Goal: Transaction & Acquisition: Obtain resource

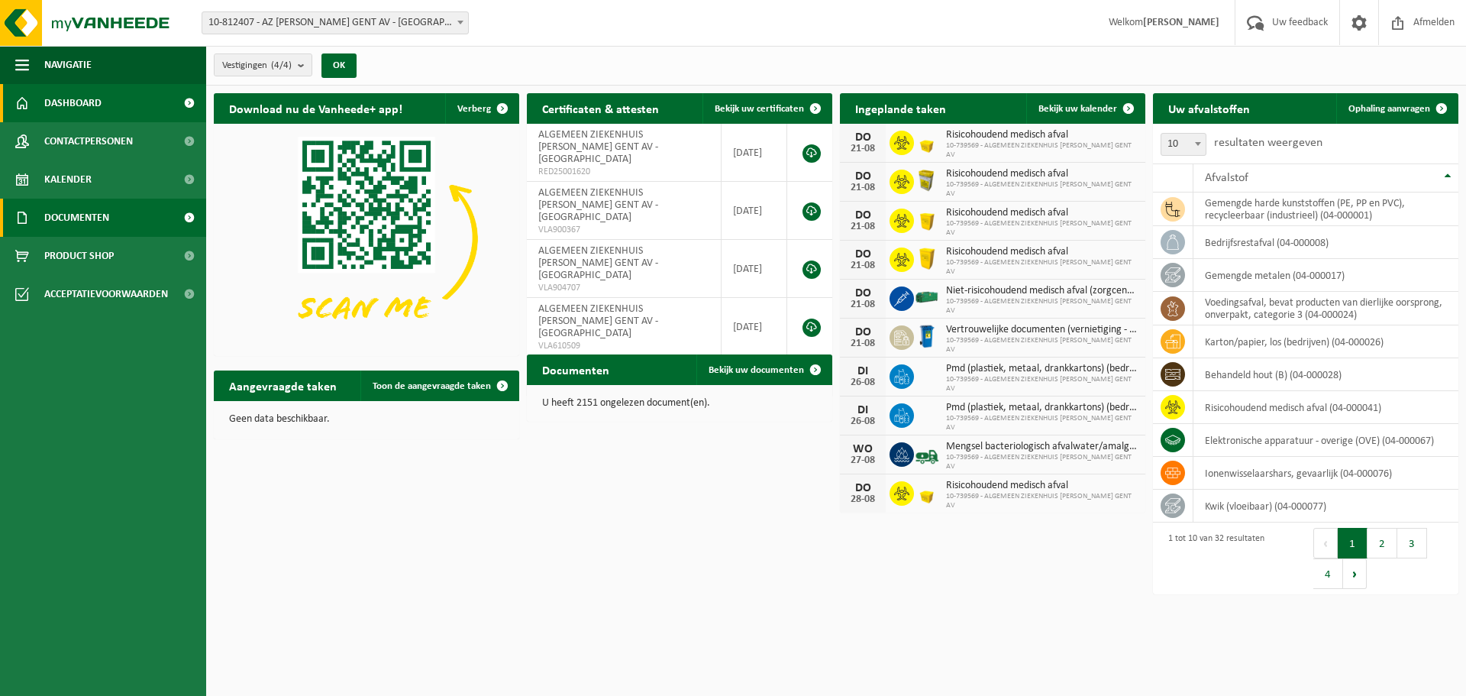
click at [77, 222] on span "Documenten" at bounding box center [76, 218] width 65 height 38
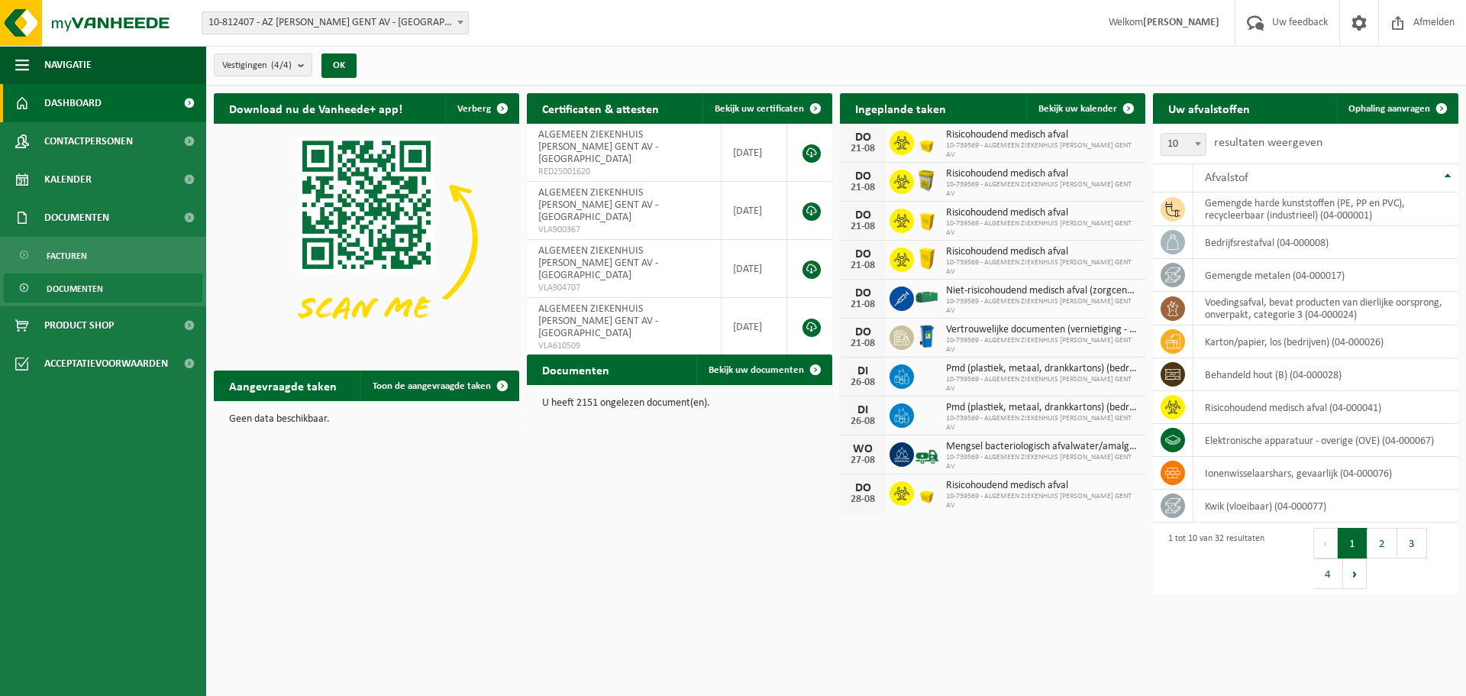
click at [115, 288] on link "Documenten" at bounding box center [103, 287] width 199 height 29
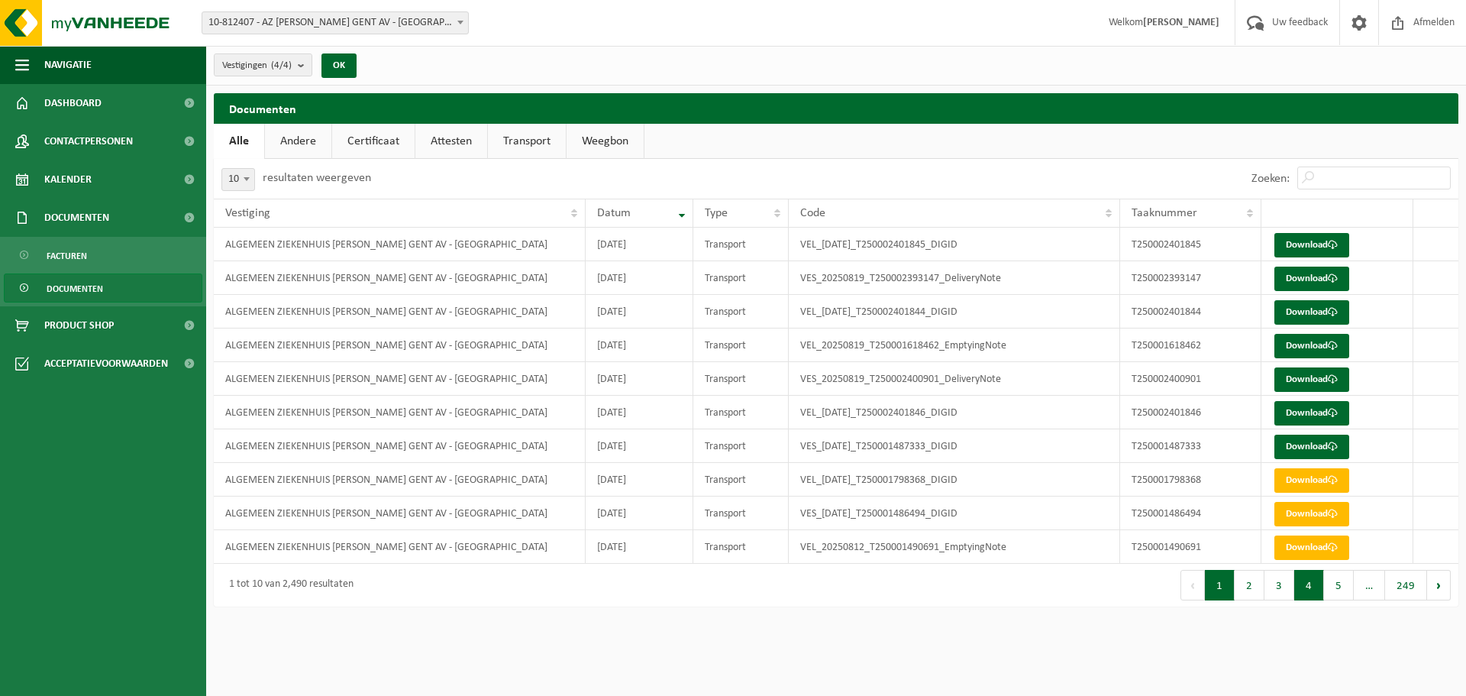
click at [1308, 584] on button "4" at bounding box center [1309, 585] width 30 height 31
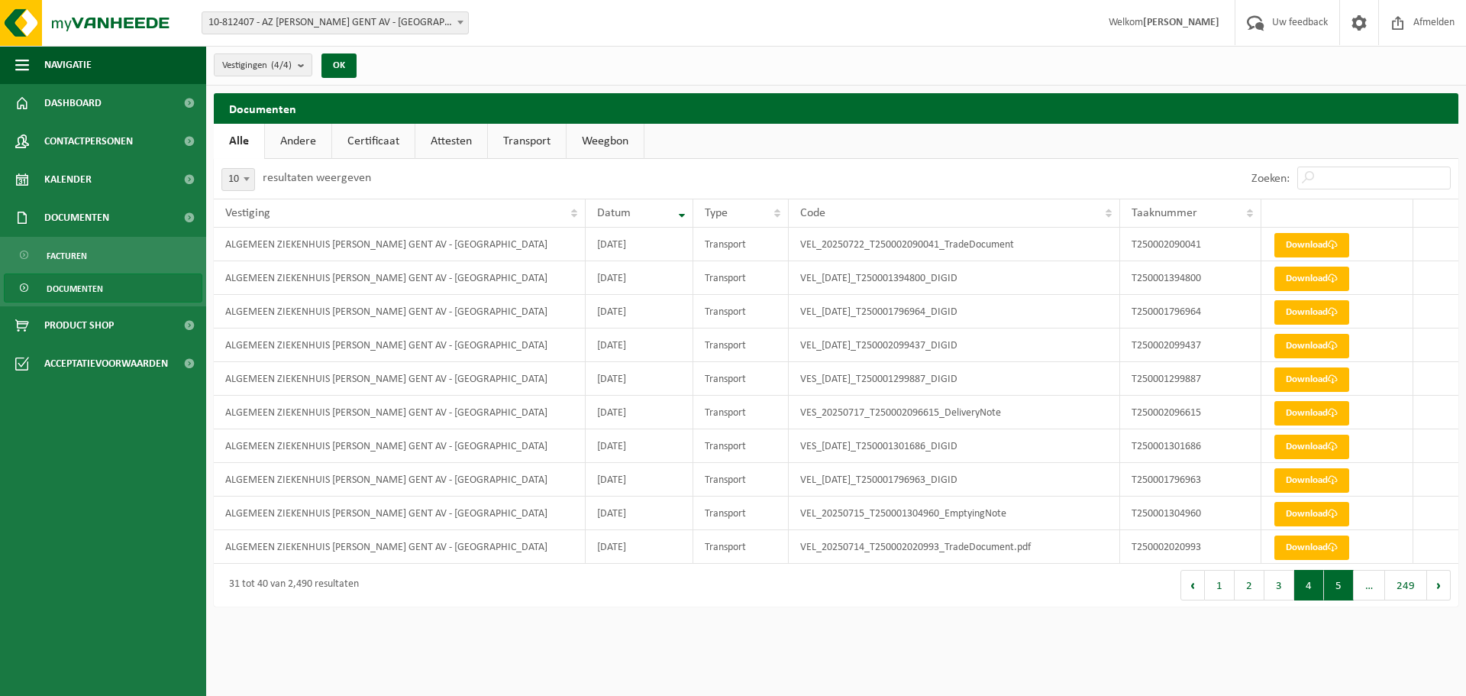
click at [1337, 585] on button "5" at bounding box center [1339, 585] width 30 height 31
click at [1453, 578] on div "Eerste Vorige 1 … 4 5 6 … 249 Volgende Laatste" at bounding box center [1147, 585] width 622 height 43
click at [1439, 584] on button "Volgende" at bounding box center [1439, 585] width 24 height 31
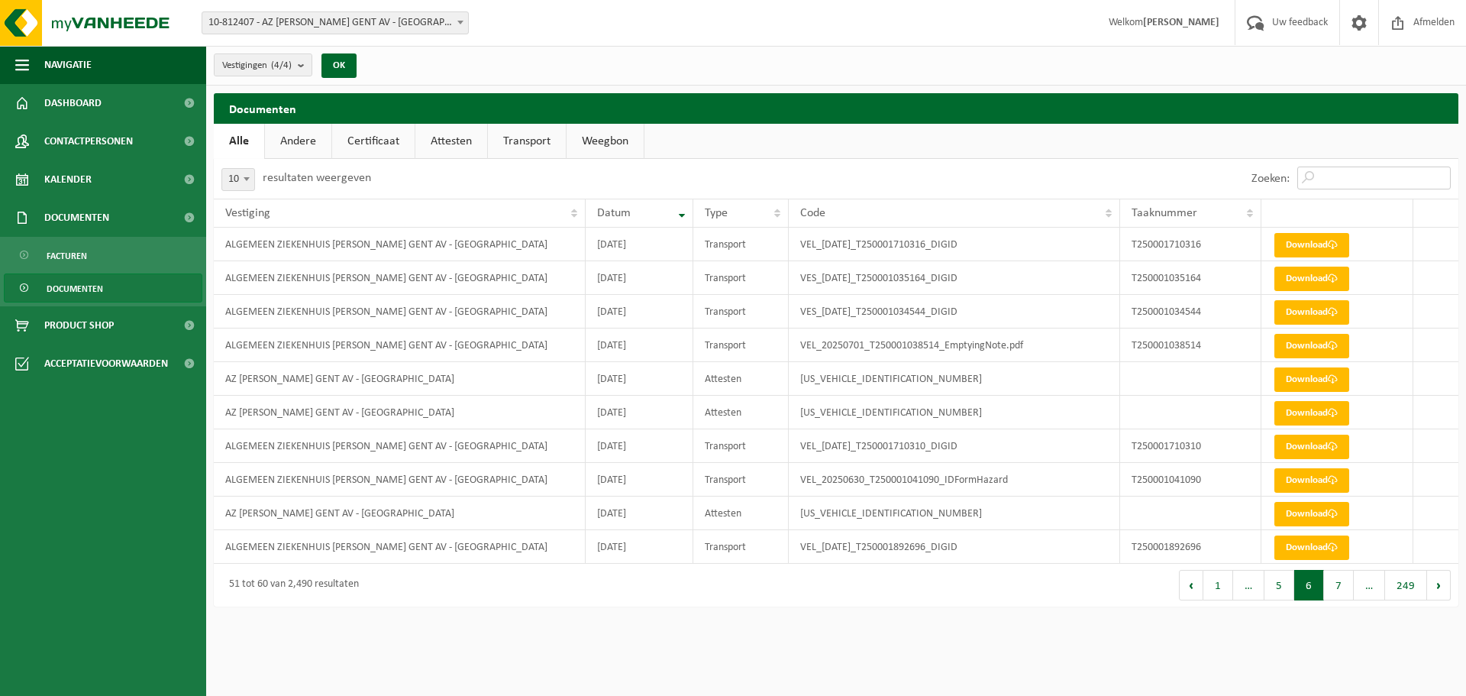
click at [1312, 173] on input "Zoeken:" at bounding box center [1373, 177] width 153 height 23
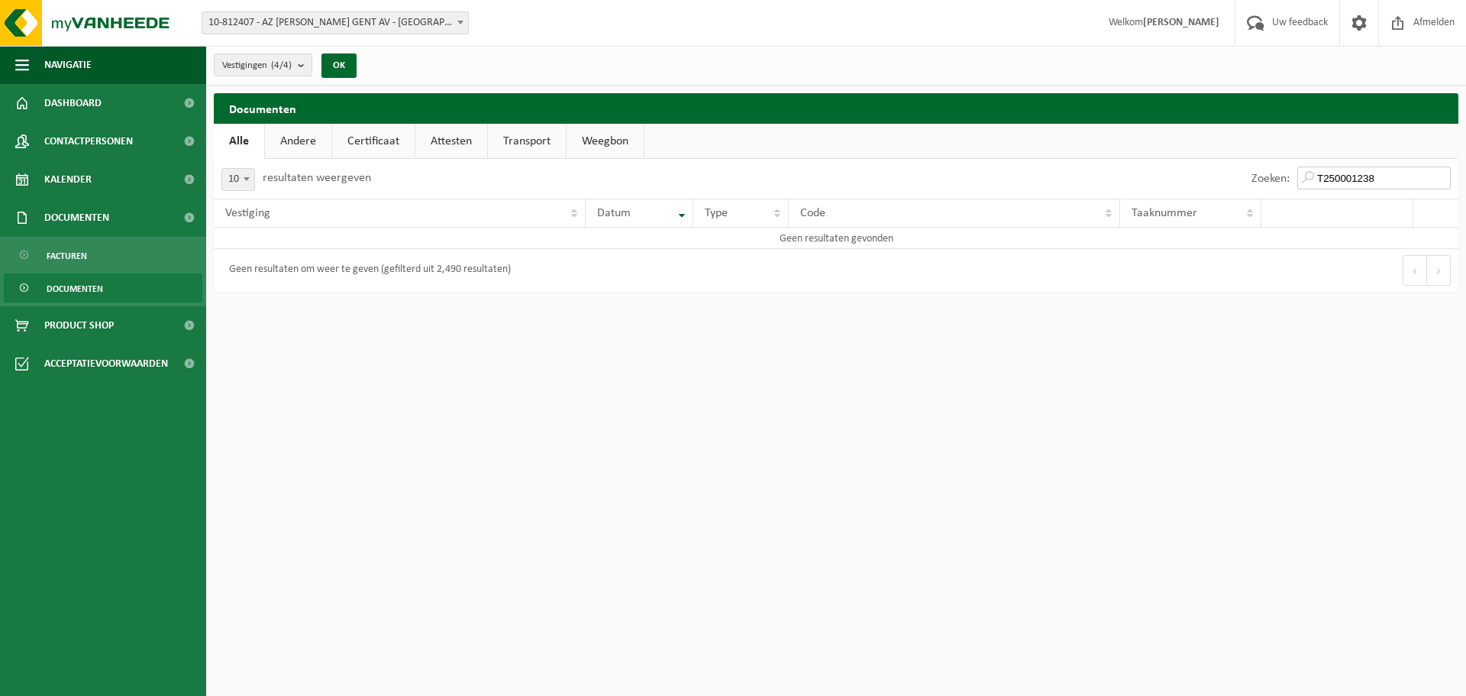
type input "T250001238"
click at [106, 285] on link "Documenten" at bounding box center [103, 287] width 199 height 29
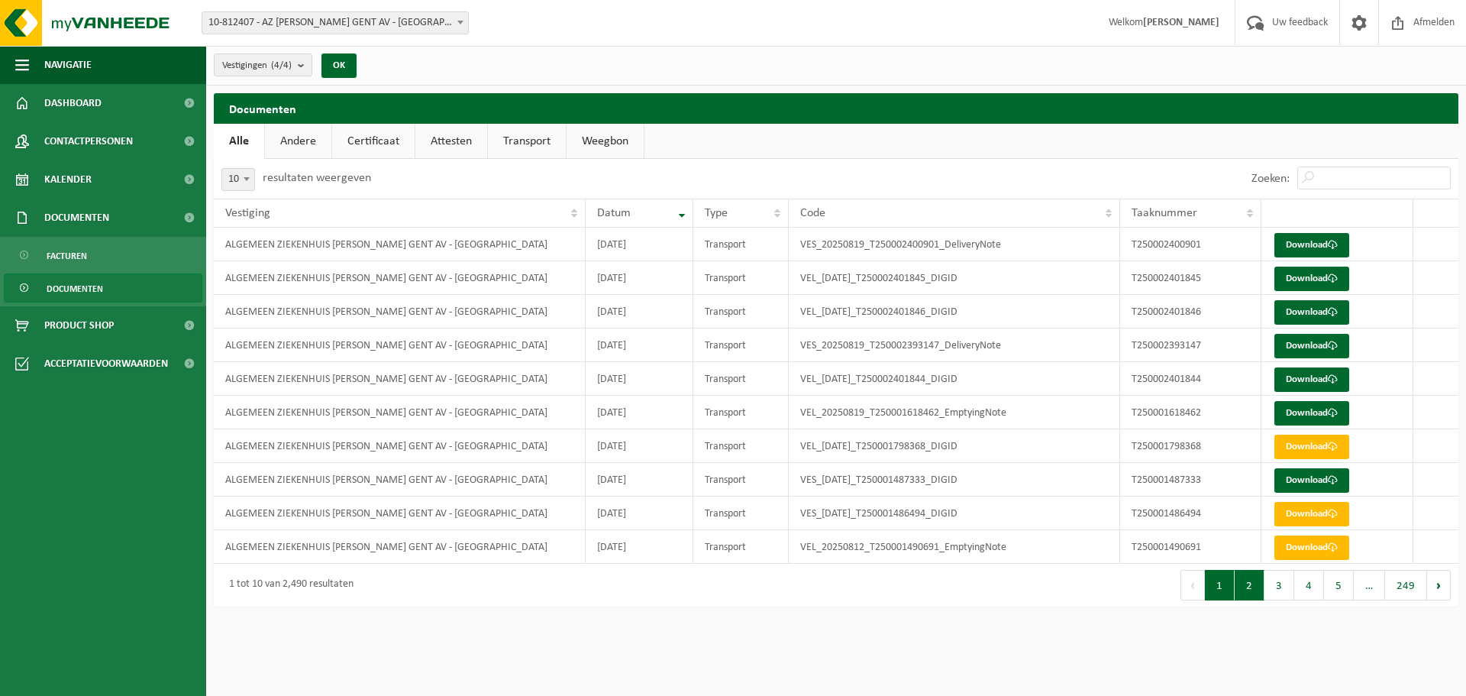
click at [1257, 591] on button "2" at bounding box center [1250, 585] width 30 height 31
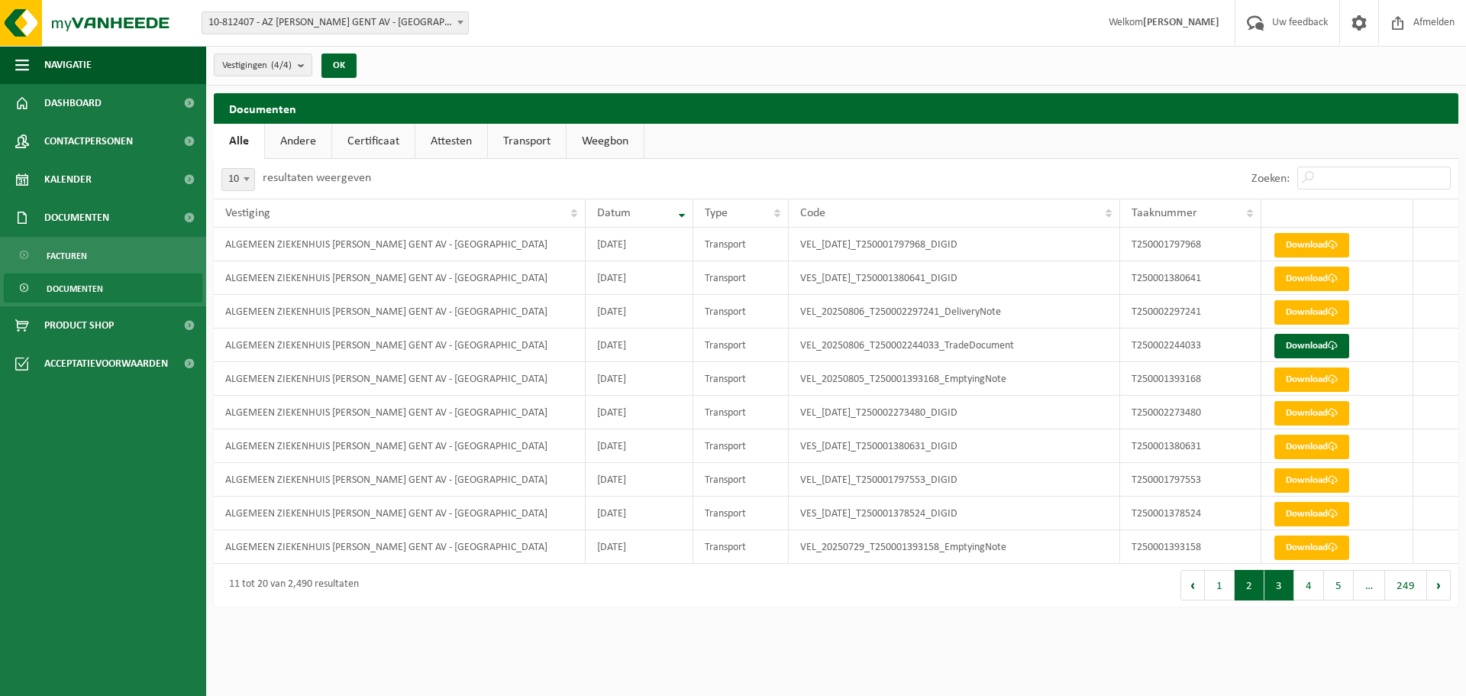
click at [1279, 589] on button "3" at bounding box center [1280, 585] width 30 height 31
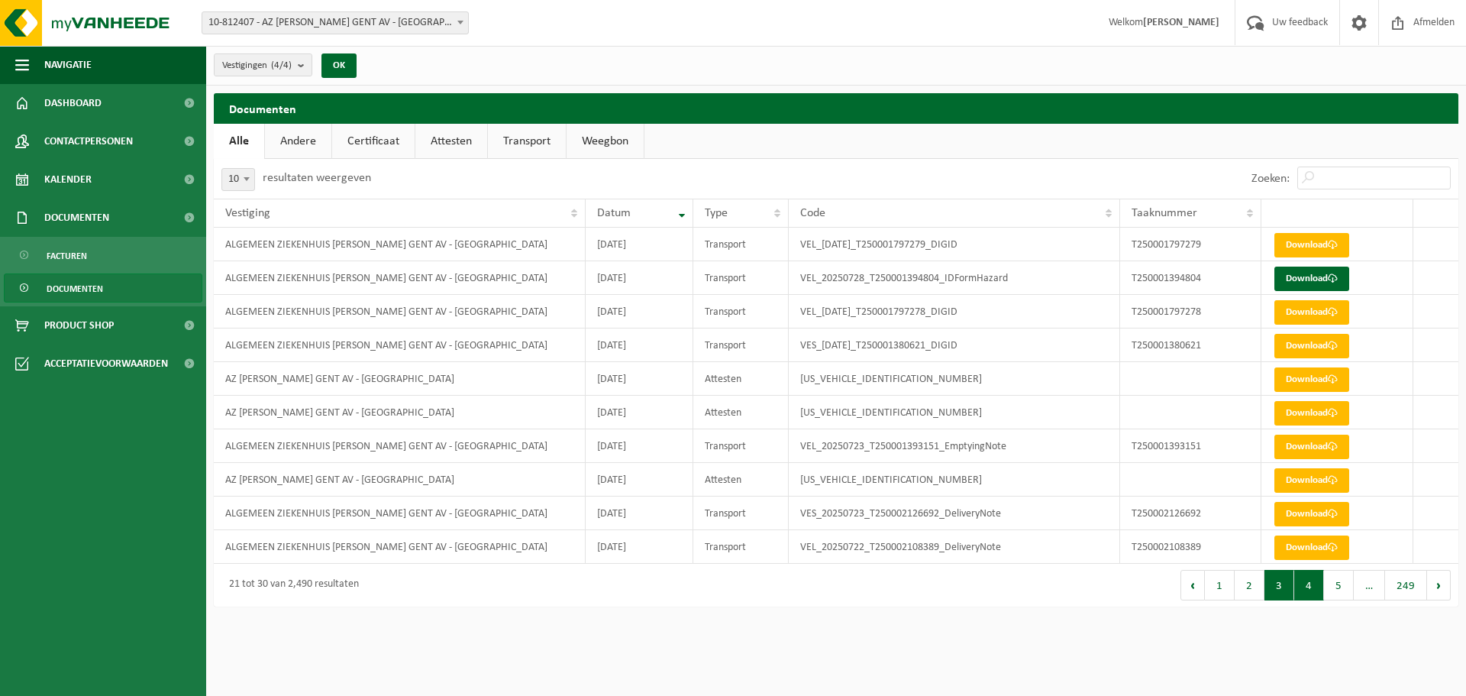
click at [1303, 593] on button "4" at bounding box center [1309, 585] width 30 height 31
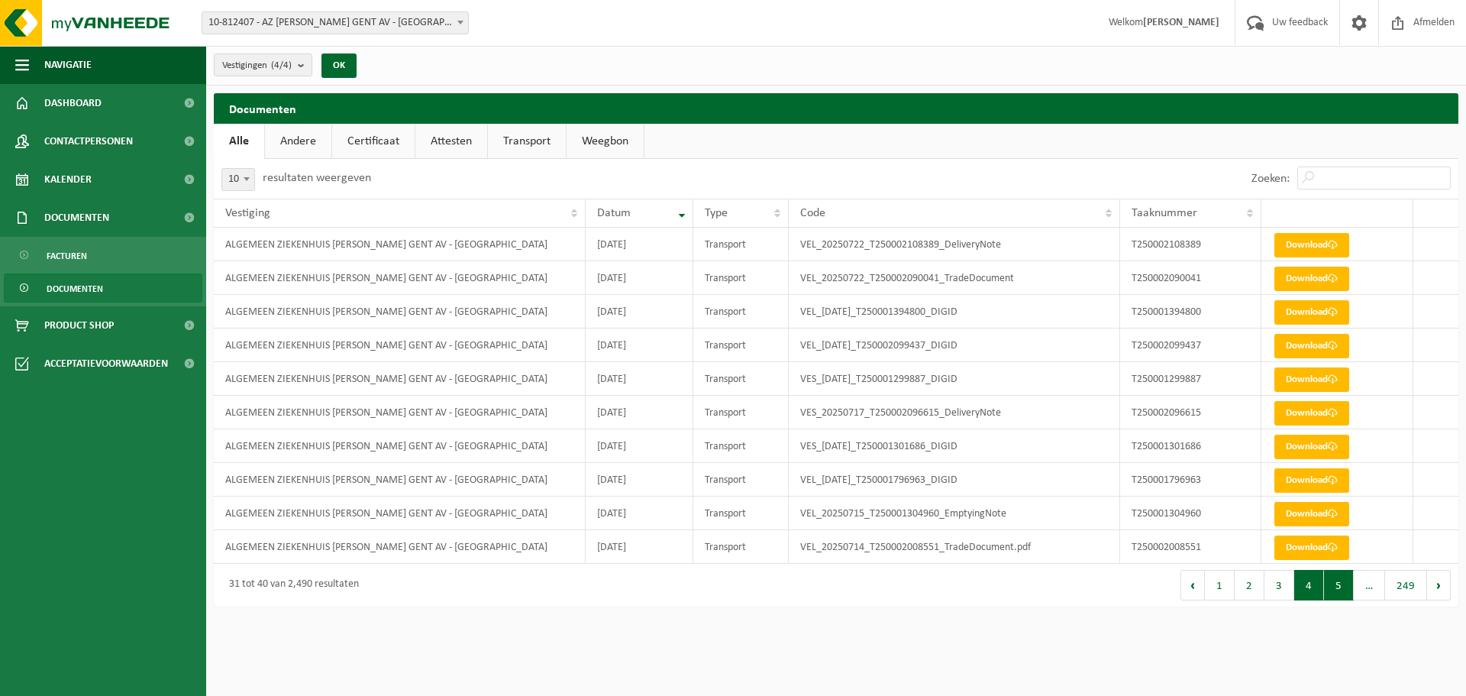
click at [1340, 595] on button "5" at bounding box center [1339, 585] width 30 height 31
click at [1337, 586] on button "6" at bounding box center [1339, 585] width 30 height 31
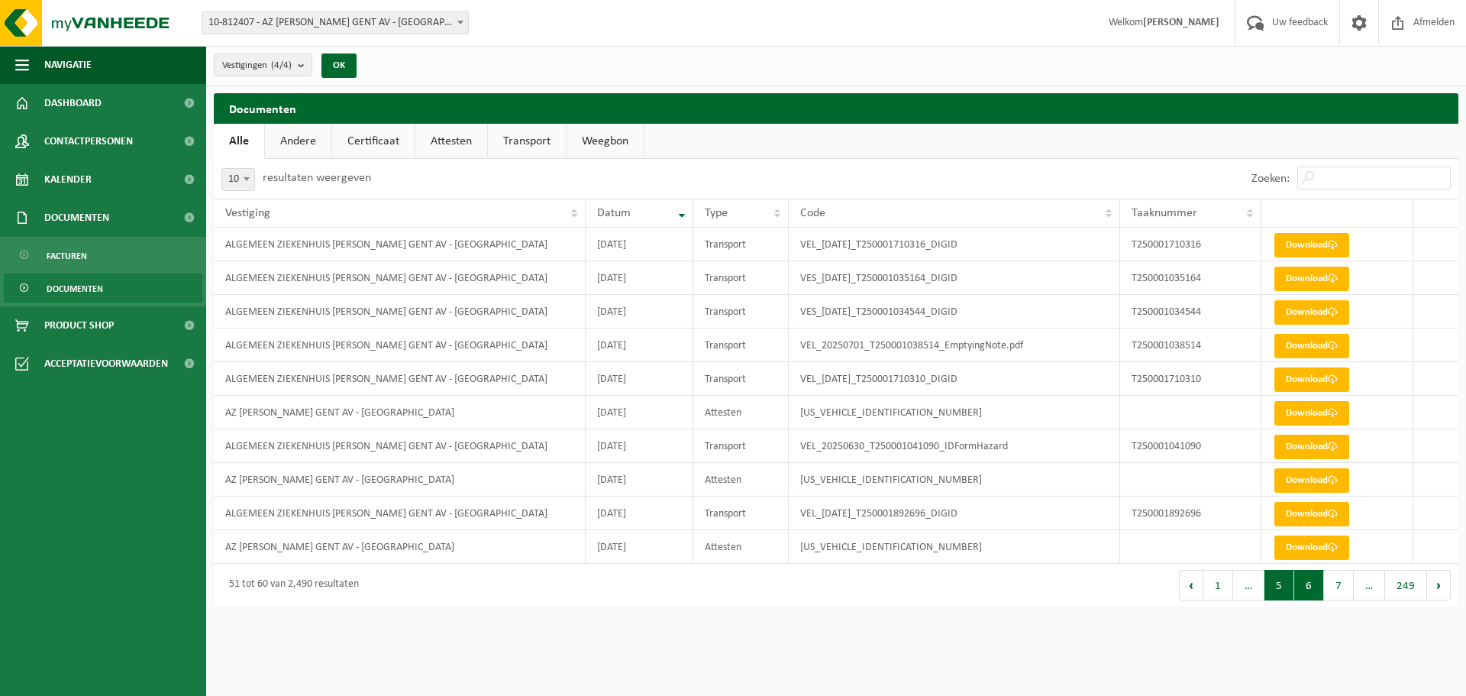
click at [1282, 584] on button "5" at bounding box center [1280, 585] width 30 height 31
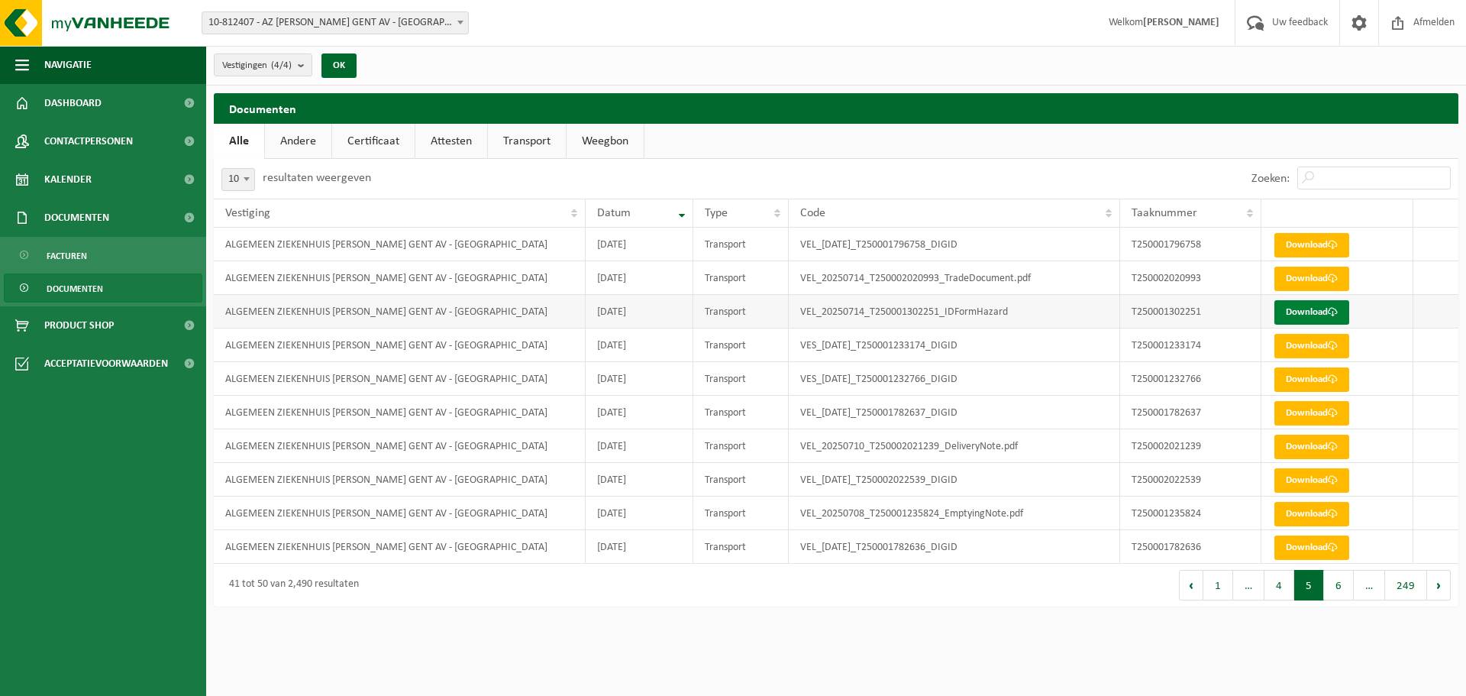
click at [1311, 310] on link "Download" at bounding box center [1311, 312] width 75 height 24
click at [1290, 583] on button "4" at bounding box center [1280, 585] width 30 height 31
click at [1251, 592] on button "2" at bounding box center [1250, 585] width 30 height 31
click at [1298, 312] on link "Download" at bounding box center [1311, 312] width 75 height 24
click at [1224, 580] on button "1" at bounding box center [1220, 585] width 30 height 31
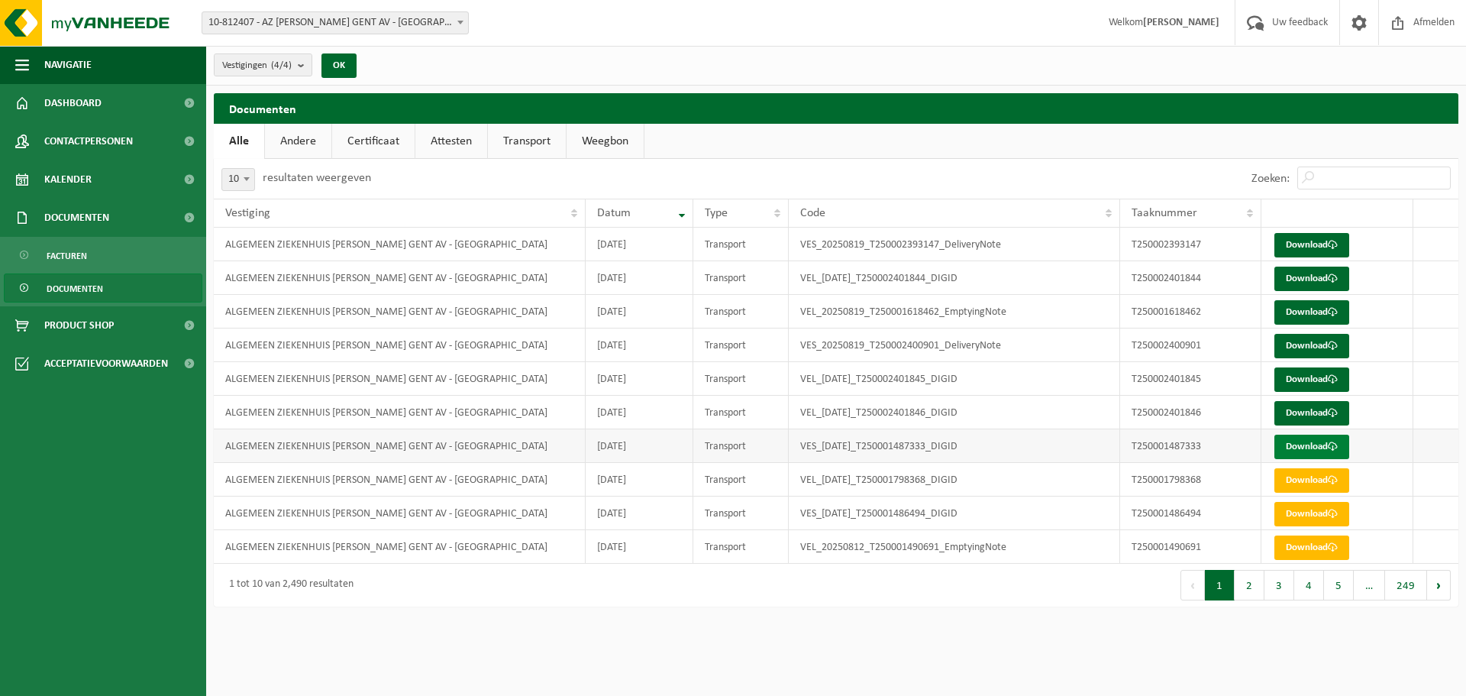
click at [1320, 447] on link "Download" at bounding box center [1311, 446] width 75 height 24
click at [1301, 415] on link "Download" at bounding box center [1311, 413] width 75 height 24
click at [1304, 377] on link "Download" at bounding box center [1311, 379] width 75 height 24
click at [1329, 341] on link "Download" at bounding box center [1311, 346] width 75 height 24
click at [1250, 584] on button "2" at bounding box center [1250, 585] width 30 height 31
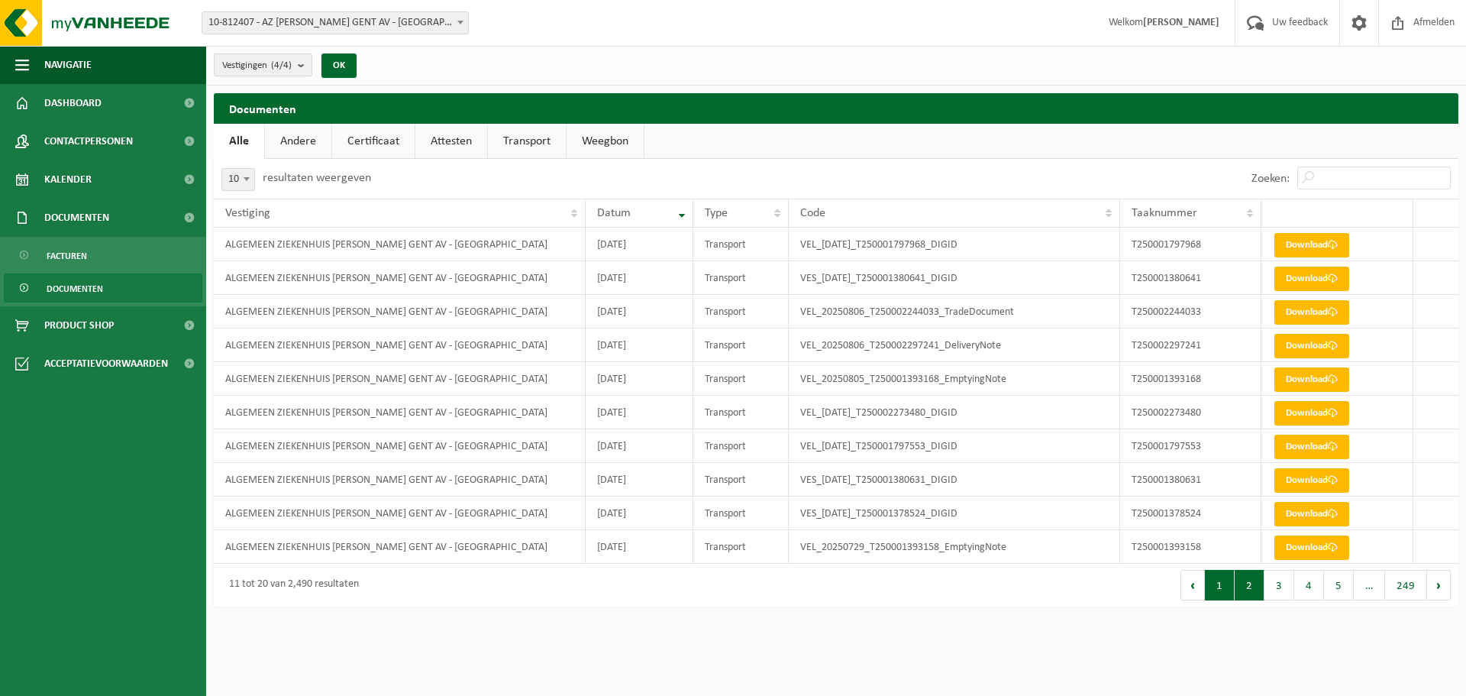
click at [1232, 576] on button "1" at bounding box center [1220, 585] width 30 height 31
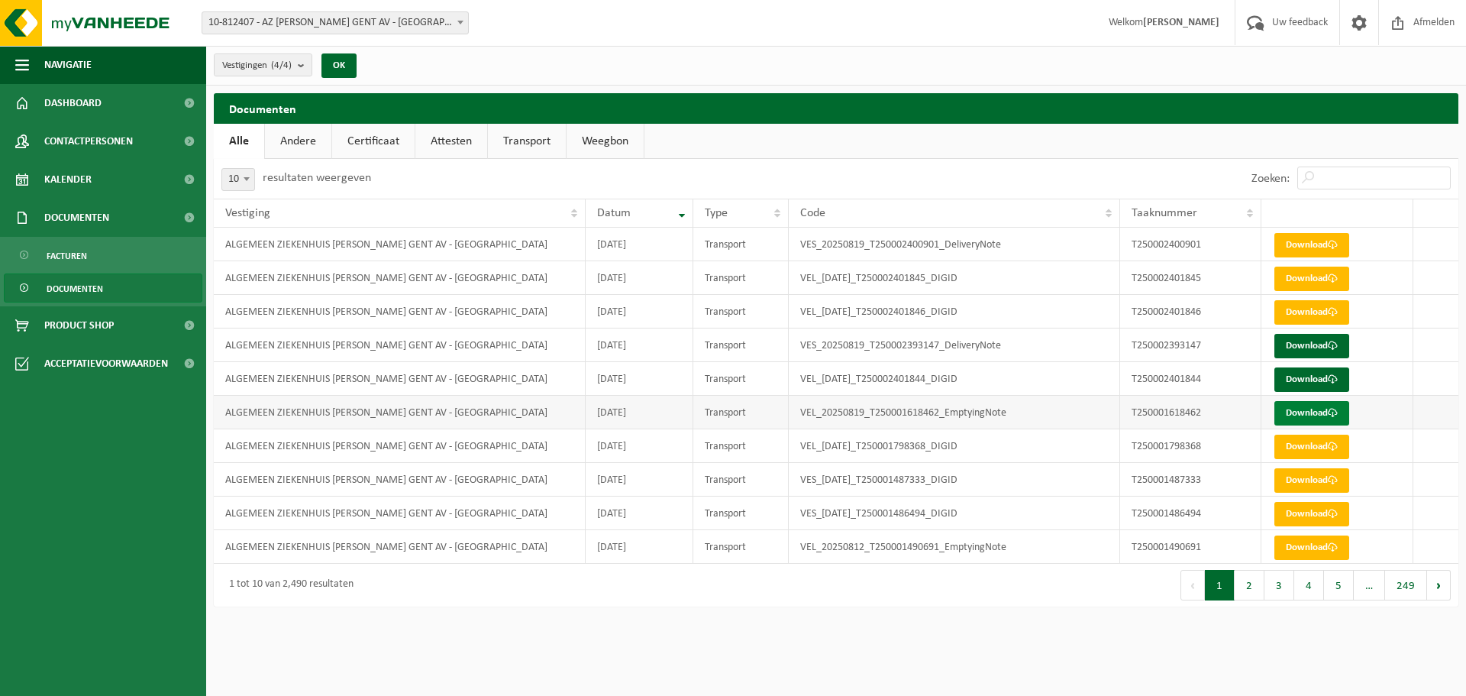
click at [1305, 413] on link "Download" at bounding box center [1311, 413] width 75 height 24
click at [1290, 379] on link "Download" at bounding box center [1311, 379] width 75 height 24
click at [1319, 409] on link "Download" at bounding box center [1311, 413] width 75 height 24
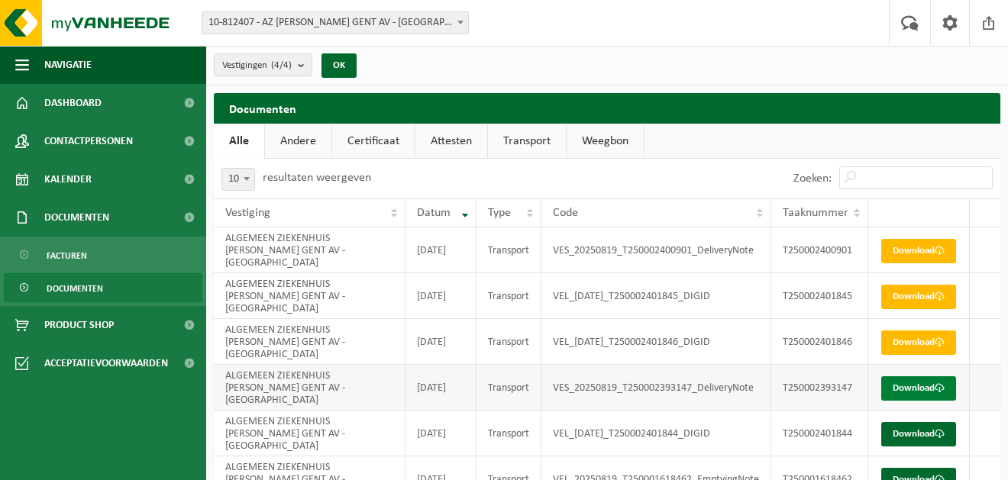
click at [929, 389] on link "Download" at bounding box center [918, 388] width 75 height 24
click at [934, 391] on link "Download" at bounding box center [918, 388] width 75 height 24
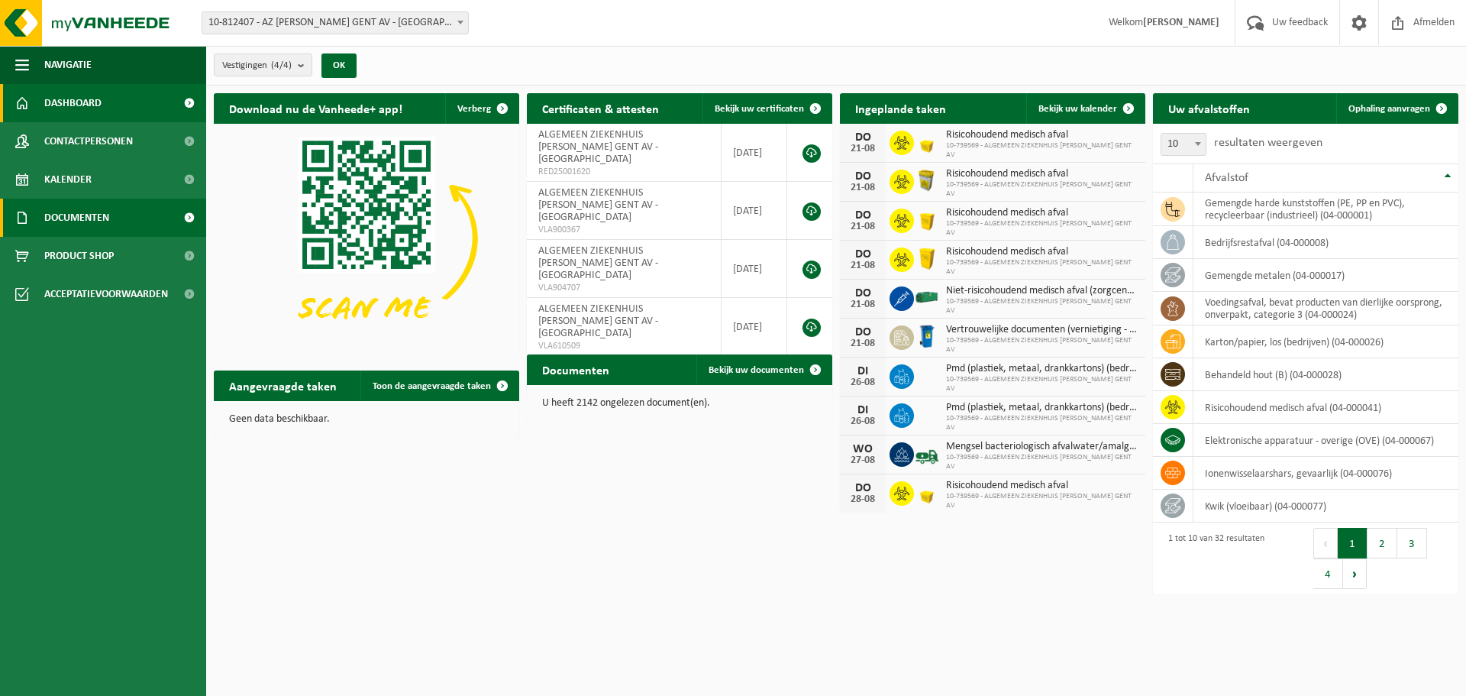
click at [82, 215] on span "Documenten" at bounding box center [76, 218] width 65 height 38
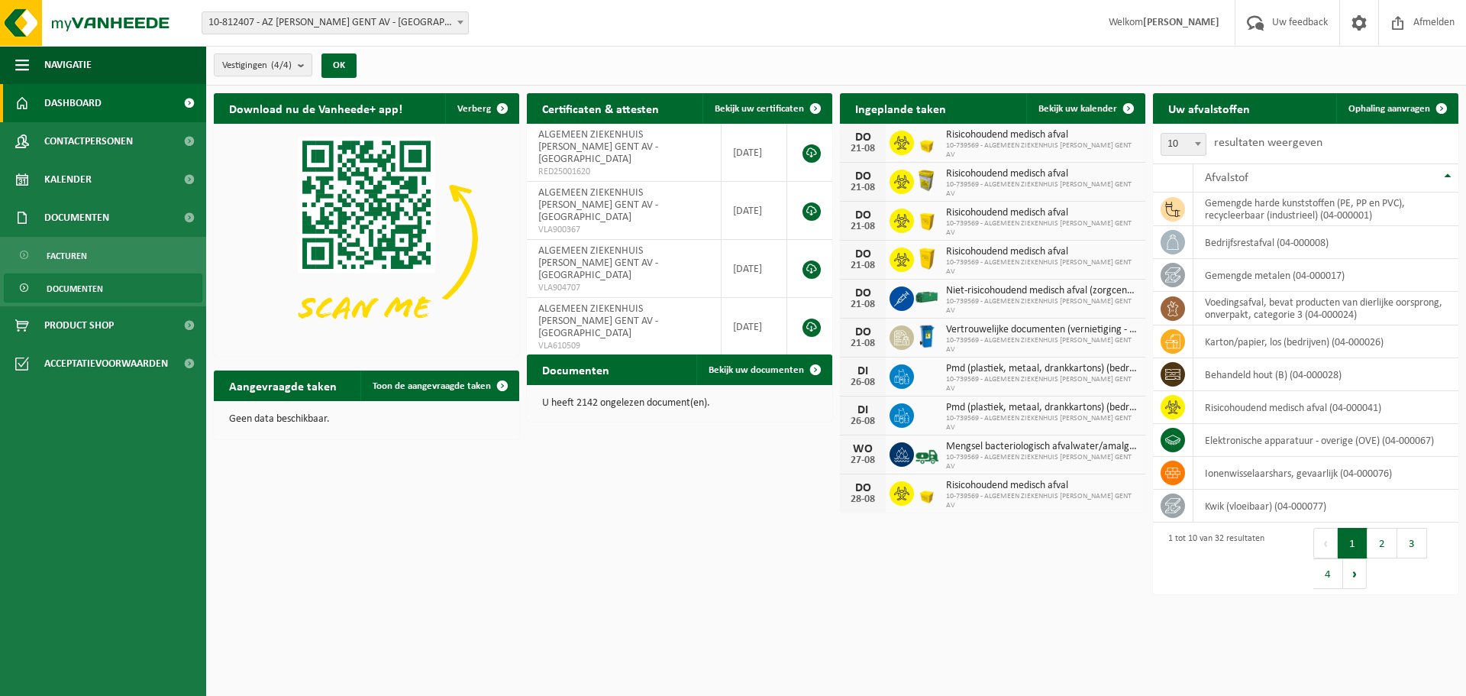
click at [92, 284] on span "Documenten" at bounding box center [75, 288] width 57 height 29
